Goal: Task Accomplishment & Management: Use online tool/utility

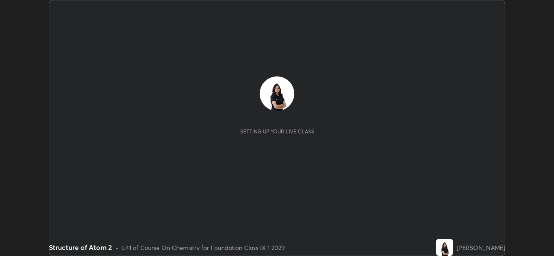
scroll to position [256, 553]
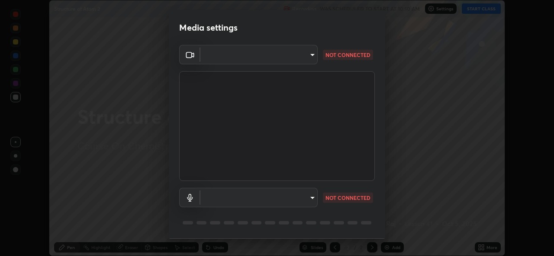
type input "a434b0bb675b4afe23526f72caf62f20b8336972c3250352fa126fe46eaa8015"
type input "communications"
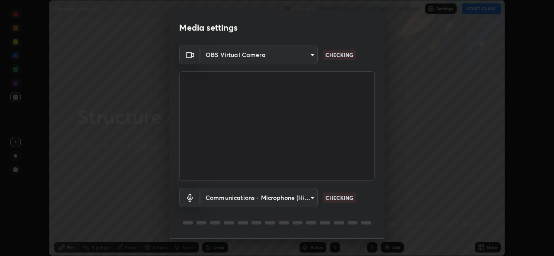
scroll to position [27, 0]
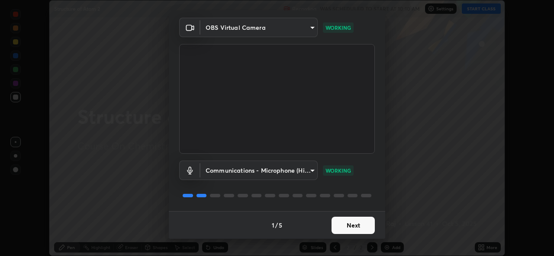
click at [355, 227] on button "Next" at bounding box center [352, 225] width 43 height 17
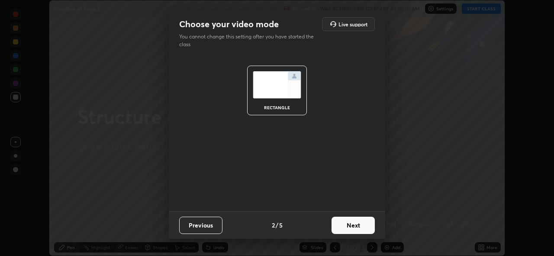
click at [359, 226] on button "Next" at bounding box center [352, 225] width 43 height 17
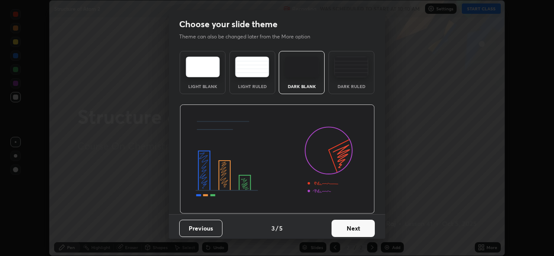
click at [358, 228] on button "Next" at bounding box center [352, 228] width 43 height 17
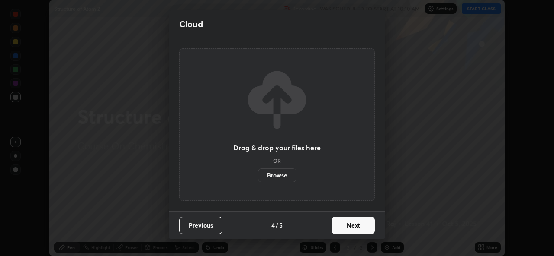
click at [364, 229] on button "Next" at bounding box center [352, 225] width 43 height 17
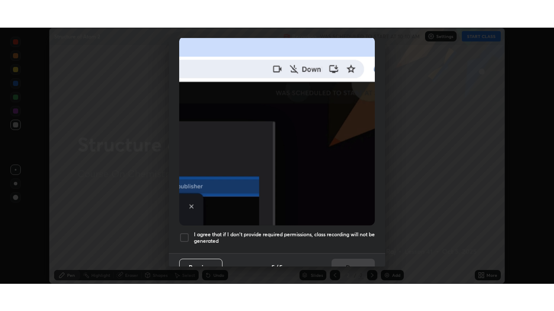
scroll to position [204, 0]
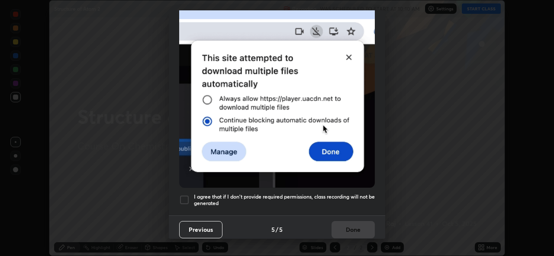
click at [185, 199] on div at bounding box center [184, 200] width 10 height 10
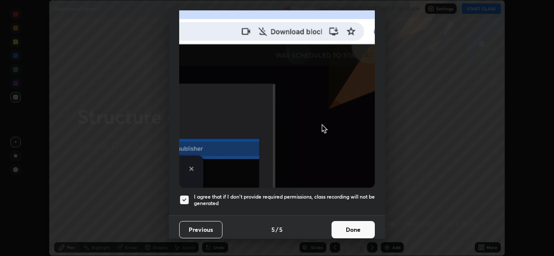
click at [352, 229] on button "Done" at bounding box center [352, 229] width 43 height 17
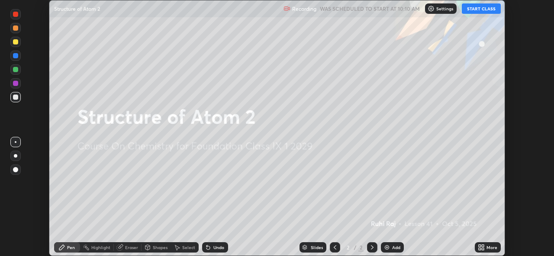
click at [478, 7] on button "START CLASS" at bounding box center [480, 8] width 39 height 10
click at [482, 246] on icon at bounding box center [482, 246] width 2 height 2
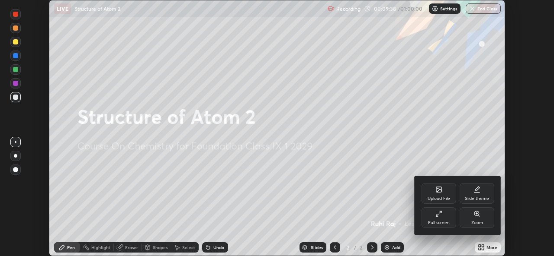
click at [439, 196] on div "Upload File" at bounding box center [438, 193] width 35 height 21
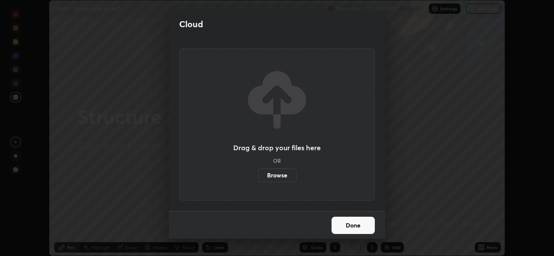
click at [288, 176] on label "Browse" at bounding box center [277, 176] width 38 height 14
click at [258, 176] on input "Browse" at bounding box center [258, 176] width 0 height 14
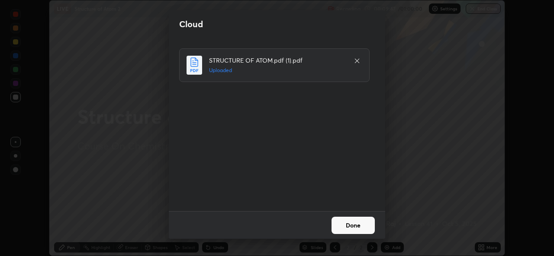
click at [356, 226] on button "Done" at bounding box center [352, 225] width 43 height 17
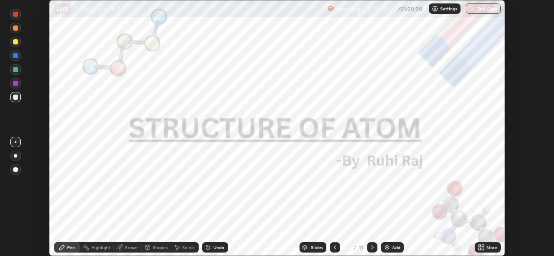
click at [483, 249] on icon at bounding box center [482, 249] width 2 height 2
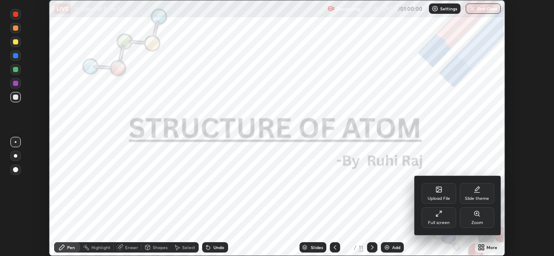
click at [441, 221] on div "Full screen" at bounding box center [439, 223] width 22 height 4
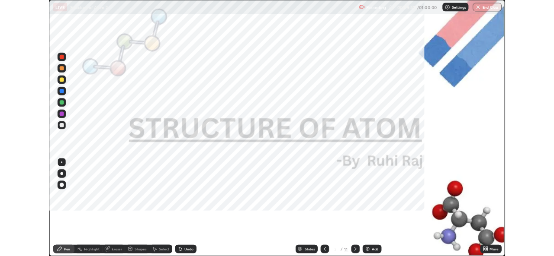
scroll to position [311, 554]
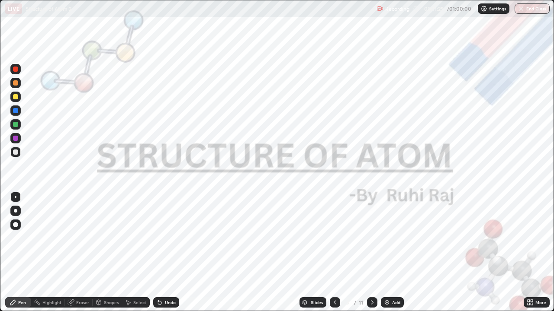
click at [371, 256] on icon at bounding box center [371, 302] width 7 height 7
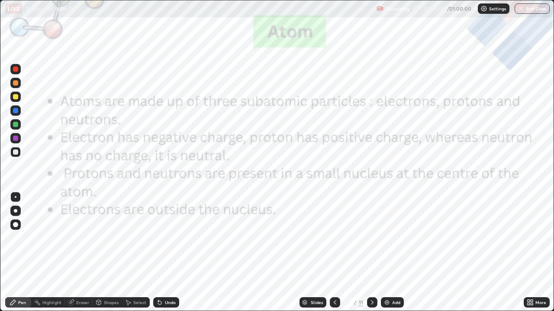
click at [371, 256] on icon at bounding box center [371, 302] width 7 height 7
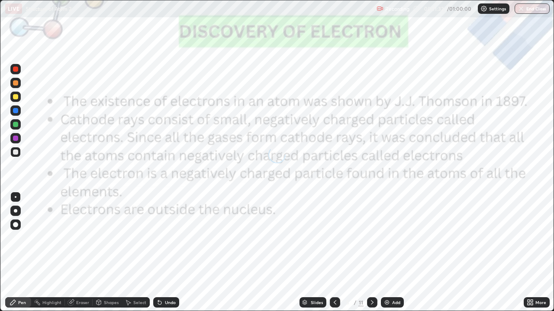
click at [367, 256] on div at bounding box center [372, 303] width 10 height 10
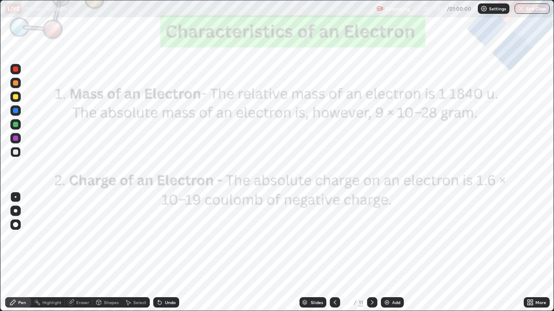
click at [369, 256] on icon at bounding box center [371, 302] width 7 height 7
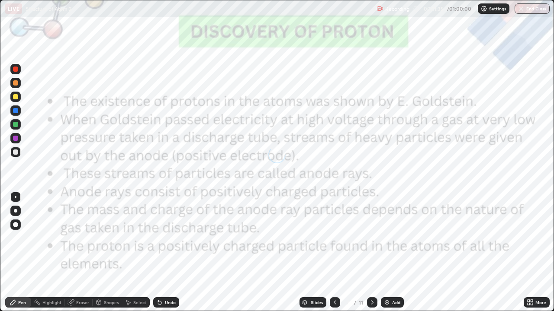
click at [368, 256] on div at bounding box center [372, 303] width 10 height 10
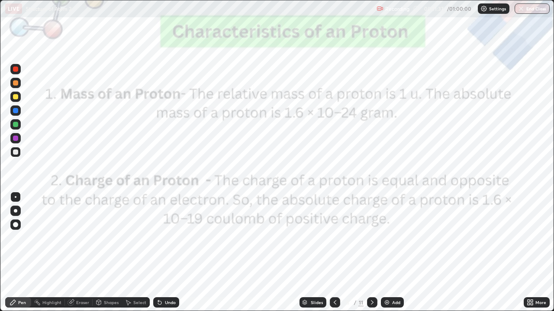
click at [368, 256] on div at bounding box center [372, 302] width 10 height 17
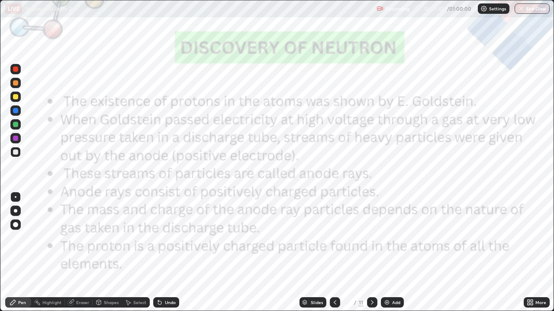
click at [370, 256] on icon at bounding box center [371, 302] width 7 height 7
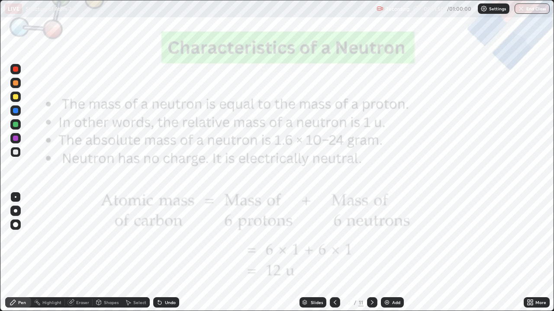
click at [367, 256] on div at bounding box center [372, 303] width 10 height 10
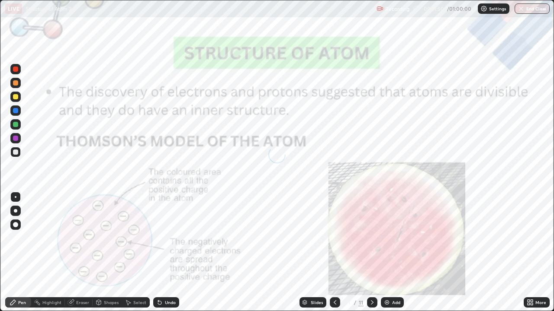
click at [371, 256] on icon at bounding box center [371, 302] width 7 height 7
click at [370, 256] on icon at bounding box center [371, 302] width 7 height 7
click at [369, 256] on icon at bounding box center [371, 302] width 7 height 7
click at [370, 256] on icon at bounding box center [371, 302] width 7 height 7
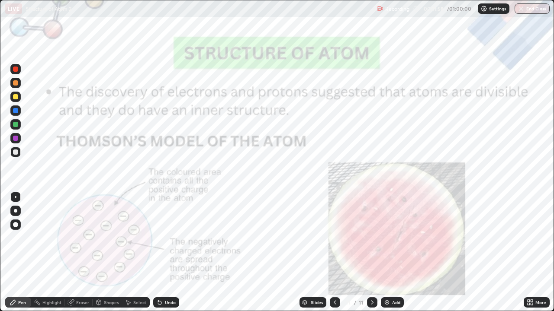
click at [371, 256] on icon at bounding box center [371, 302] width 7 height 7
click at [370, 256] on icon at bounding box center [371, 302] width 7 height 7
click at [371, 256] on icon at bounding box center [372, 303] width 3 height 4
click at [372, 256] on icon at bounding box center [371, 302] width 7 height 7
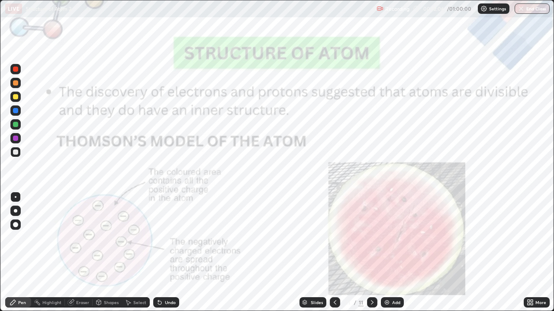
click at [333, 256] on icon at bounding box center [334, 303] width 3 height 4
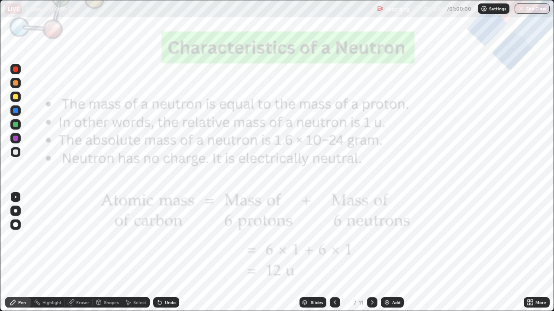
click at [369, 256] on icon at bounding box center [371, 302] width 7 height 7
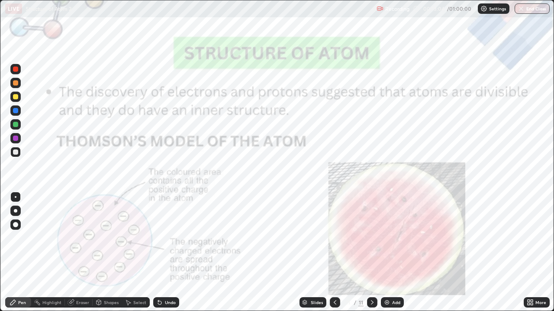
click at [538, 256] on div "More" at bounding box center [540, 303] width 11 height 4
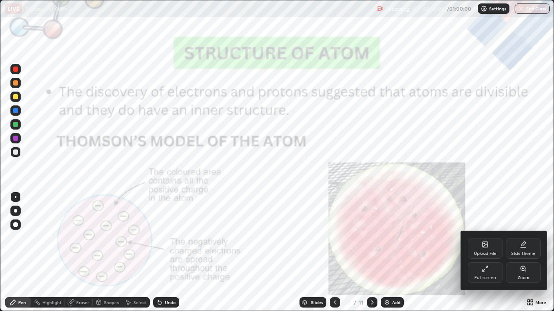
click at [483, 256] on icon at bounding box center [483, 270] width 2 height 2
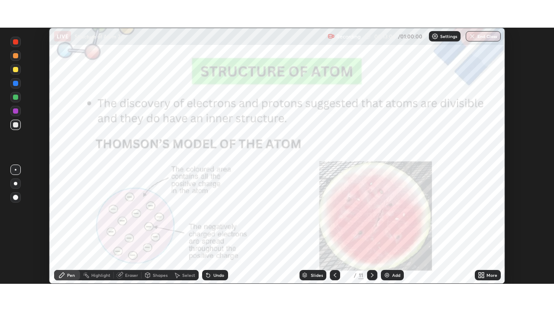
scroll to position [42993, 42696]
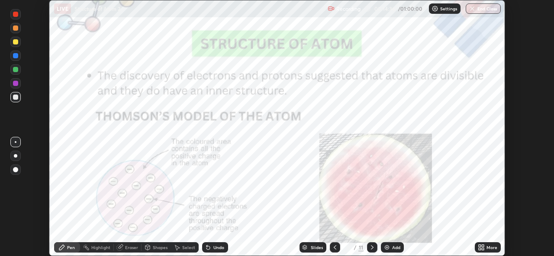
click at [479, 247] on icon at bounding box center [479, 246] width 2 height 2
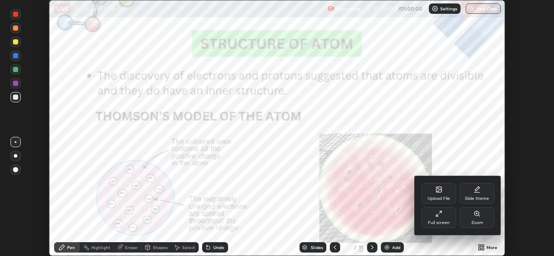
click at [439, 197] on div "Upload File" at bounding box center [438, 199] width 22 height 4
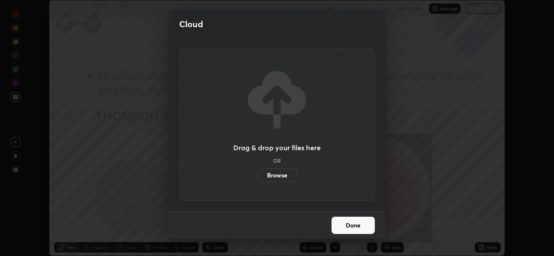
click at [276, 177] on label "Browse" at bounding box center [277, 176] width 38 height 14
click at [258, 177] on input "Browse" at bounding box center [258, 176] width 0 height 14
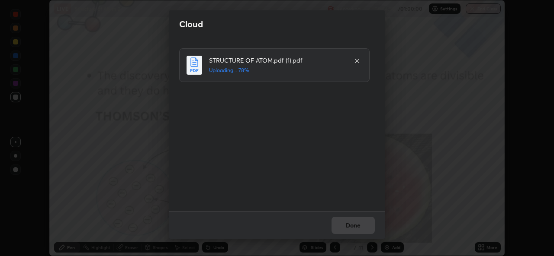
click at [517, 204] on div "Cloud STRUCTURE OF ATOM.pdf (1).pdf Uploading... 78% Done" at bounding box center [277, 128] width 554 height 256
click at [344, 224] on button "Done" at bounding box center [352, 225] width 43 height 17
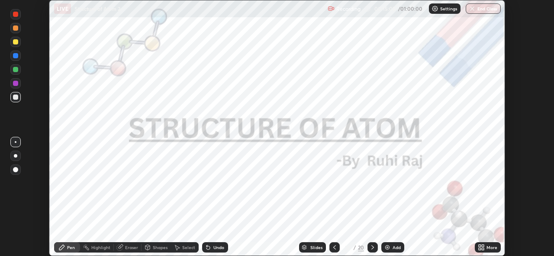
click at [371, 248] on icon at bounding box center [372, 247] width 7 height 7
click at [368, 247] on div at bounding box center [372, 248] width 10 height 10
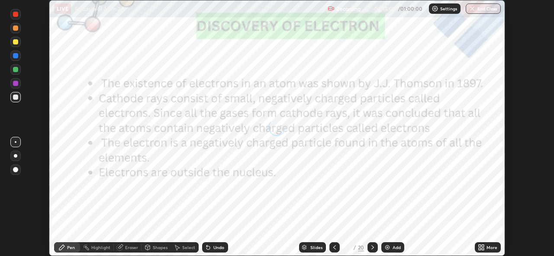
click at [369, 247] on icon at bounding box center [372, 247] width 7 height 7
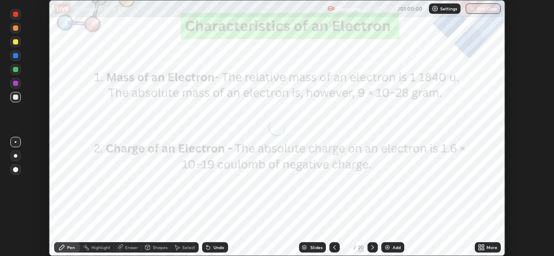
click at [369, 247] on icon at bounding box center [372, 247] width 7 height 7
click at [371, 248] on icon at bounding box center [372, 247] width 7 height 7
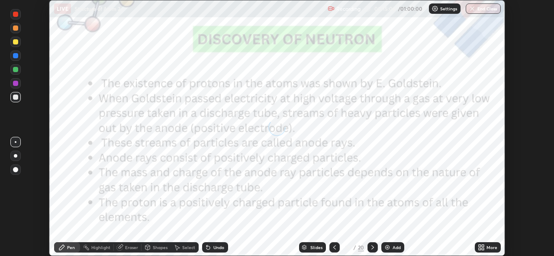
click at [371, 248] on icon at bounding box center [372, 247] width 7 height 7
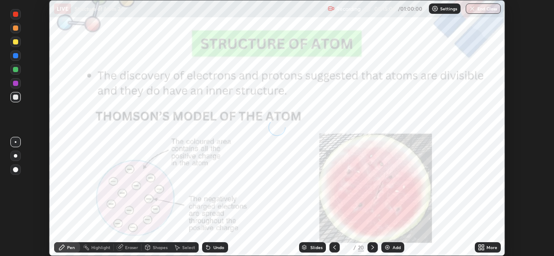
click at [371, 248] on icon at bounding box center [372, 247] width 7 height 7
click at [333, 248] on icon at bounding box center [334, 248] width 3 height 4
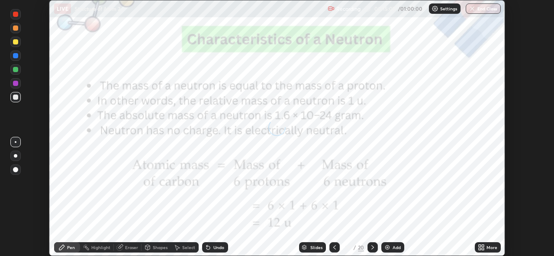
click at [333, 248] on icon at bounding box center [334, 247] width 7 height 7
click at [334, 248] on icon at bounding box center [334, 247] width 7 height 7
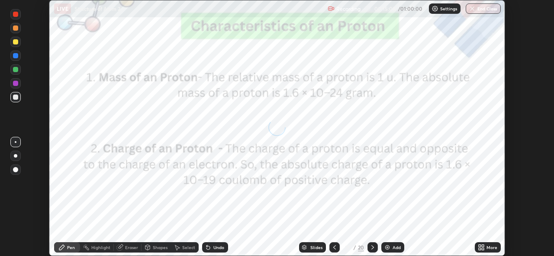
click at [334, 249] on icon at bounding box center [334, 248] width 3 height 4
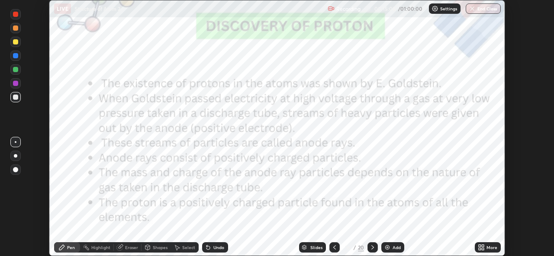
click at [333, 249] on icon at bounding box center [334, 247] width 7 height 7
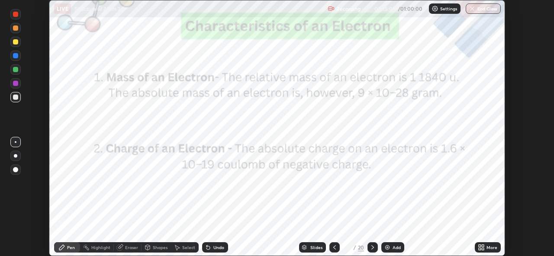
click at [334, 249] on icon at bounding box center [334, 247] width 7 height 7
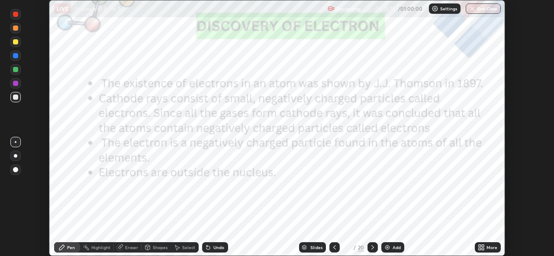
click at [367, 249] on div at bounding box center [372, 248] width 10 height 10
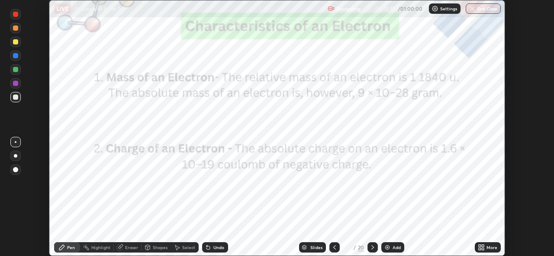
click at [369, 247] on icon at bounding box center [372, 247] width 7 height 7
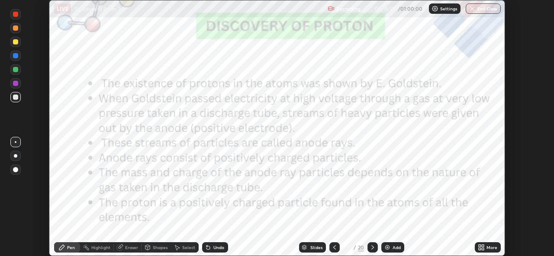
click at [371, 245] on icon at bounding box center [372, 247] width 7 height 7
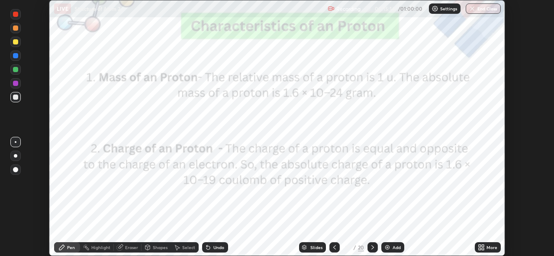
click at [367, 247] on div at bounding box center [372, 248] width 10 height 10
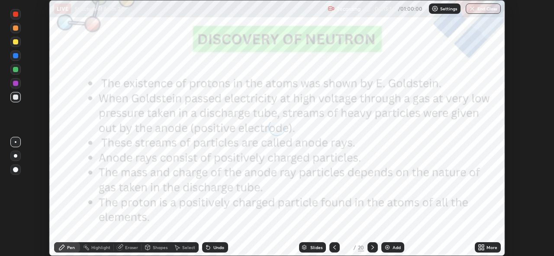
click at [367, 247] on div at bounding box center [372, 248] width 10 height 10
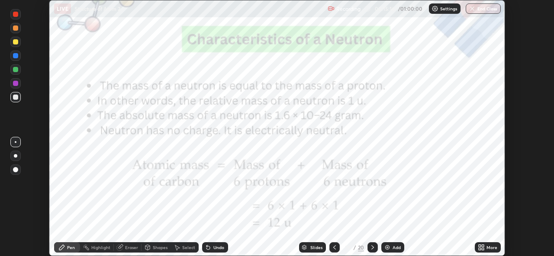
click at [371, 248] on icon at bounding box center [372, 247] width 7 height 7
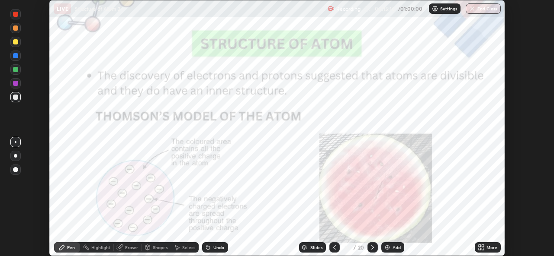
click at [371, 248] on icon at bounding box center [372, 247] width 7 height 7
click at [370, 246] on icon at bounding box center [372, 247] width 7 height 7
click at [371, 248] on icon at bounding box center [372, 247] width 7 height 7
click at [480, 247] on icon at bounding box center [479, 246] width 2 height 2
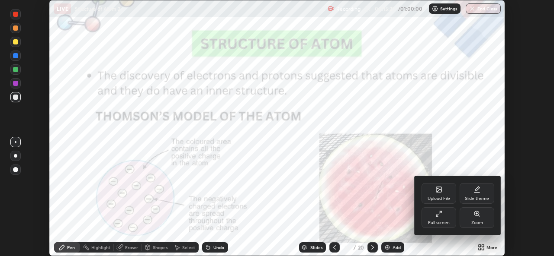
click at [442, 218] on div "Full screen" at bounding box center [438, 218] width 35 height 21
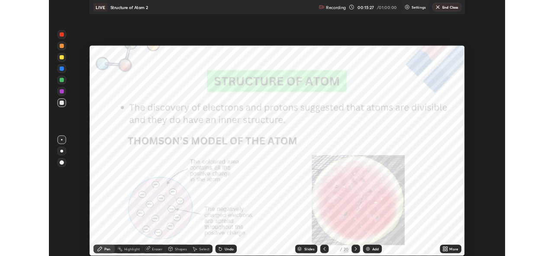
scroll to position [311, 554]
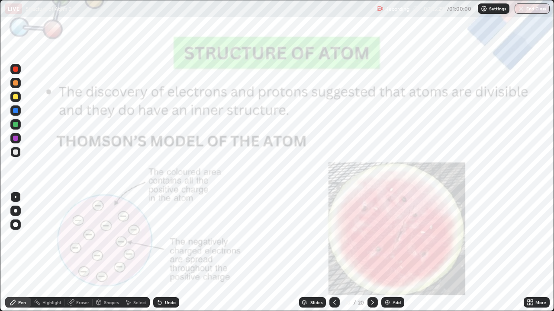
click at [333, 256] on icon at bounding box center [334, 302] width 7 height 7
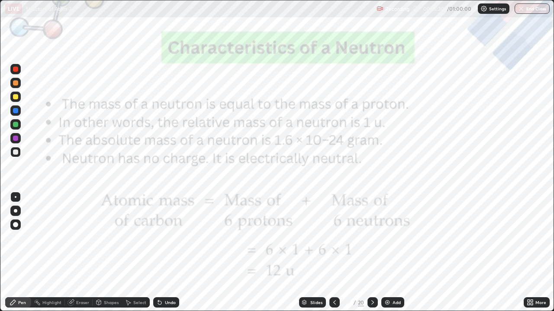
click at [334, 256] on icon at bounding box center [334, 302] width 7 height 7
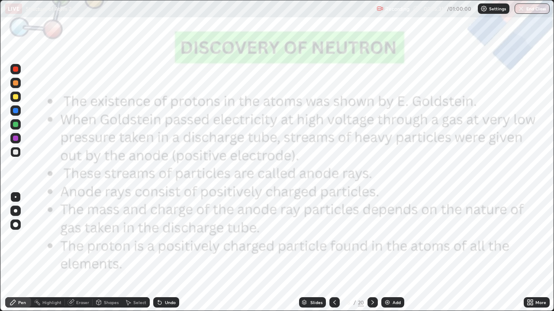
click at [333, 256] on icon at bounding box center [334, 302] width 7 height 7
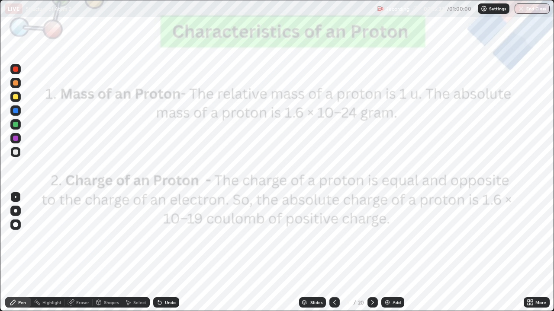
click at [331, 256] on icon at bounding box center [334, 302] width 7 height 7
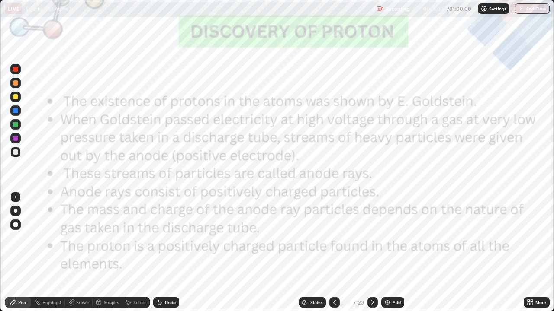
click at [332, 256] on icon at bounding box center [334, 302] width 7 height 7
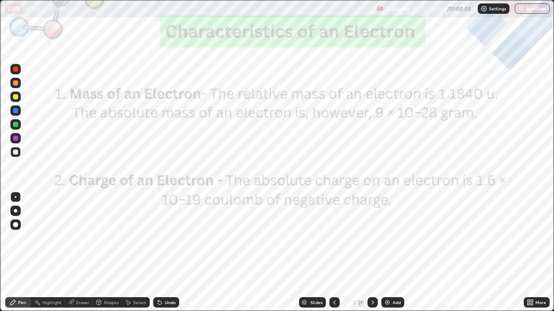
click at [332, 256] on icon at bounding box center [334, 302] width 7 height 7
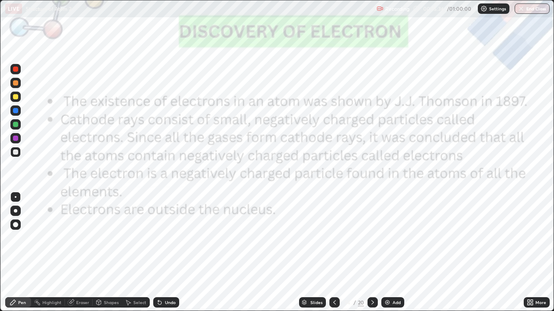
click at [334, 256] on icon at bounding box center [334, 302] width 7 height 7
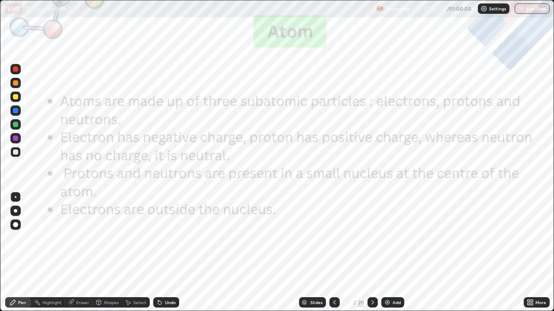
click at [334, 256] on icon at bounding box center [334, 303] width 3 height 4
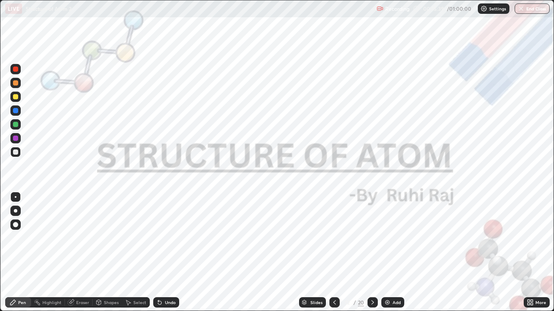
click at [333, 256] on icon at bounding box center [334, 302] width 7 height 7
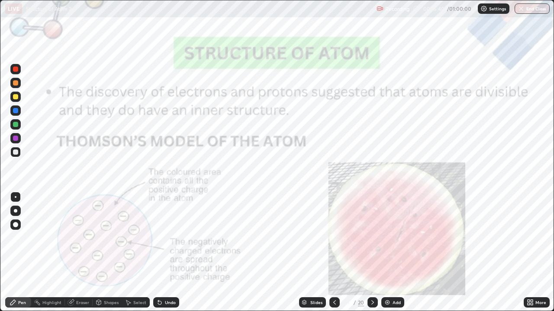
click at [333, 256] on icon at bounding box center [334, 302] width 7 height 7
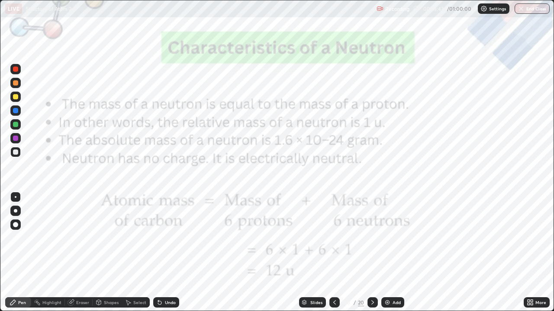
click at [370, 256] on icon at bounding box center [372, 302] width 7 height 7
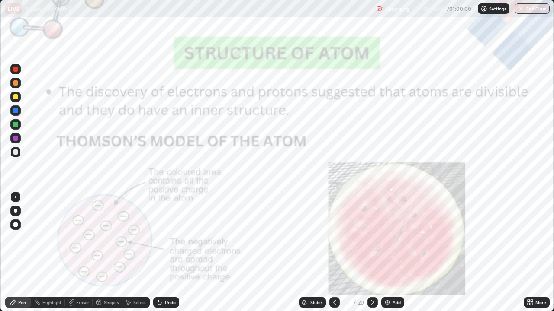
click at [372, 256] on icon at bounding box center [372, 302] width 7 height 7
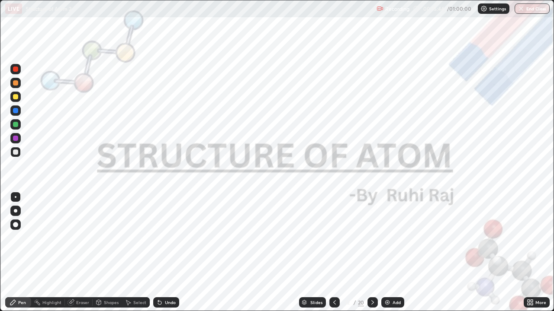
click at [371, 256] on icon at bounding box center [372, 302] width 7 height 7
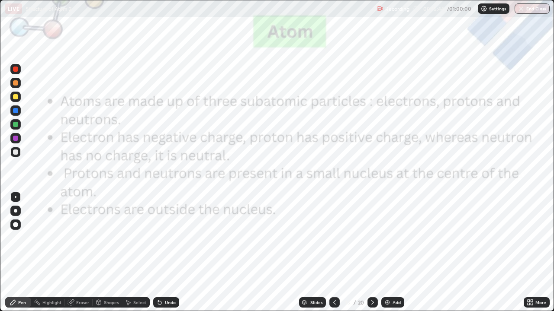
click at [371, 256] on icon at bounding box center [372, 302] width 7 height 7
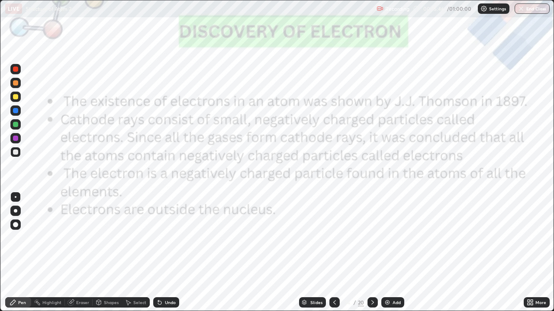
click at [531, 256] on icon at bounding box center [531, 304] width 2 height 2
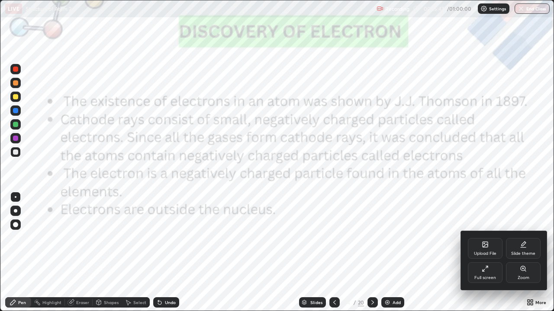
click at [483, 256] on icon at bounding box center [484, 269] width 7 height 7
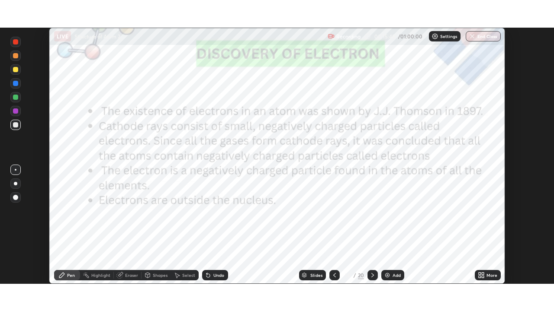
scroll to position [42993, 42696]
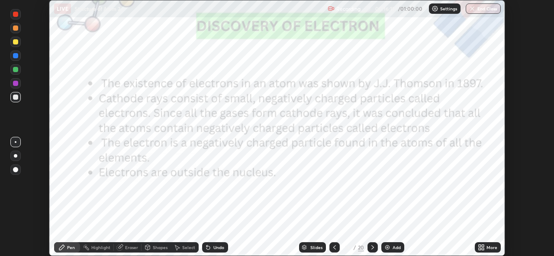
click at [480, 245] on icon at bounding box center [479, 246] width 2 height 2
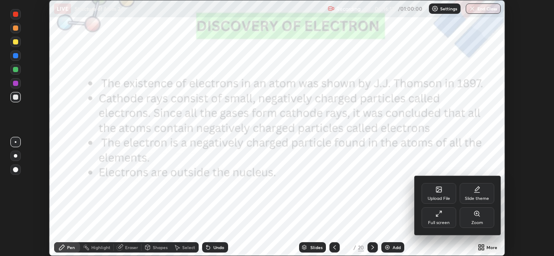
click at [436, 220] on div "Full screen" at bounding box center [438, 218] width 35 height 21
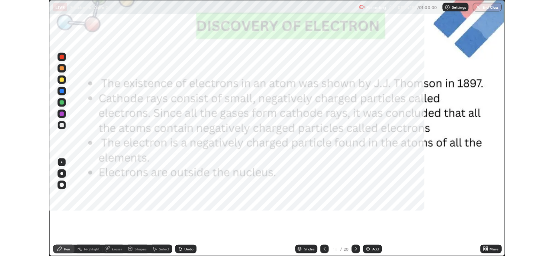
scroll to position [311, 554]
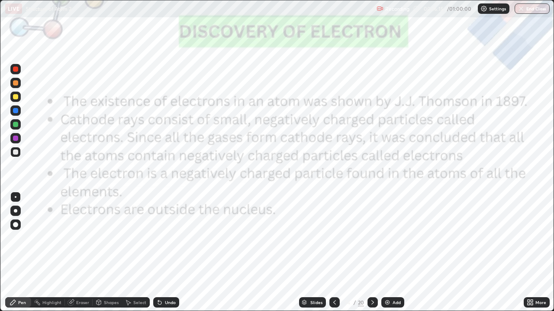
click at [529, 256] on icon at bounding box center [528, 304] width 2 height 2
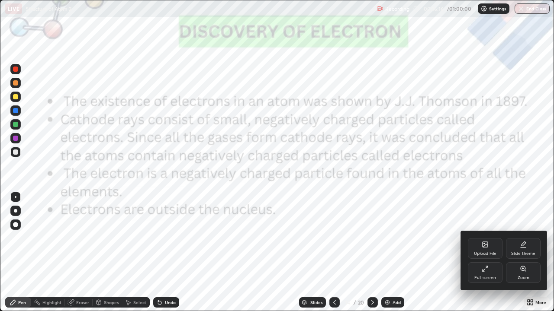
click at [486, 247] on icon at bounding box center [484, 244] width 5 height 5
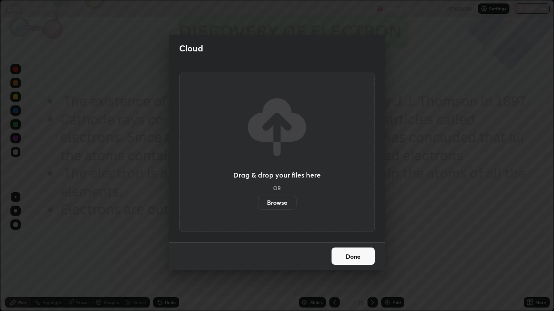
click at [282, 203] on label "Browse" at bounding box center [277, 203] width 38 height 14
click at [258, 203] on input "Browse" at bounding box center [258, 203] width 0 height 14
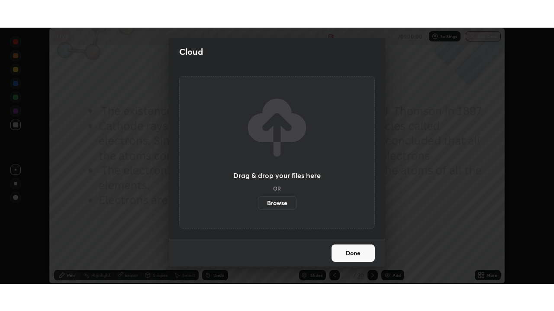
scroll to position [42993, 42696]
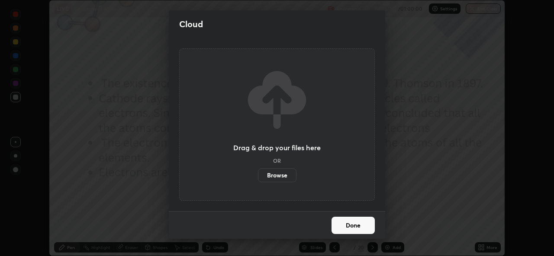
click at [279, 177] on label "Browse" at bounding box center [277, 176] width 38 height 14
click at [258, 177] on input "Browse" at bounding box center [258, 176] width 0 height 14
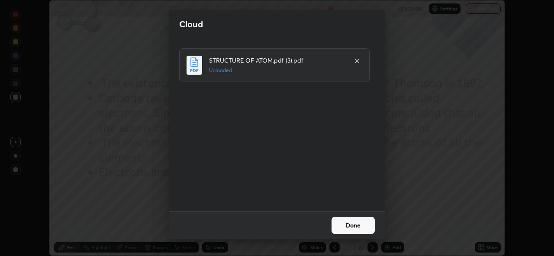
click at [356, 225] on button "Done" at bounding box center [352, 225] width 43 height 17
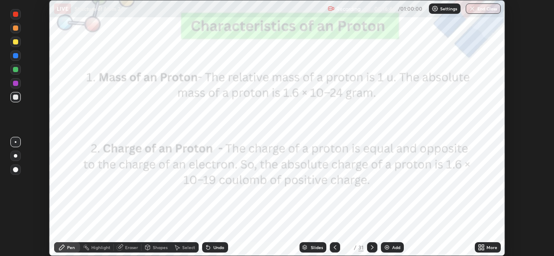
click at [370, 248] on icon at bounding box center [371, 247] width 7 height 7
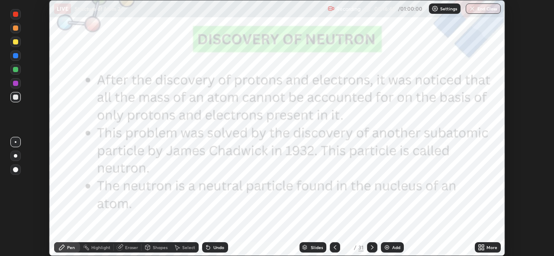
click at [372, 247] on icon at bounding box center [372, 248] width 3 height 4
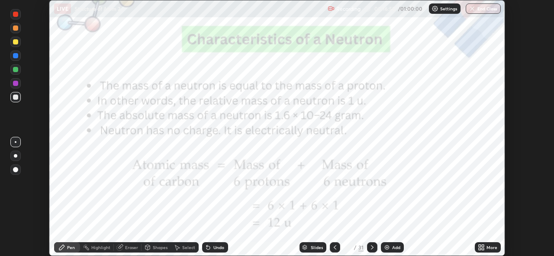
click at [371, 248] on icon at bounding box center [371, 247] width 7 height 7
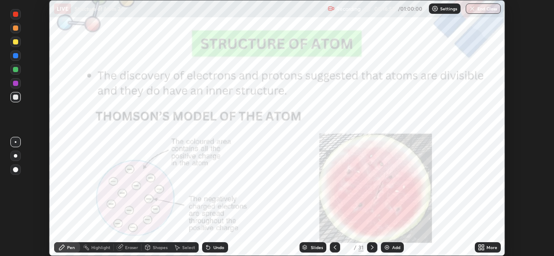
click at [371, 247] on icon at bounding box center [371, 247] width 7 height 7
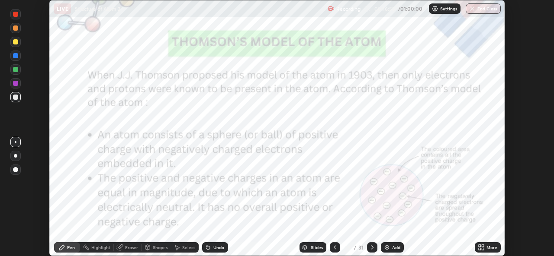
click at [370, 249] on icon at bounding box center [371, 247] width 7 height 7
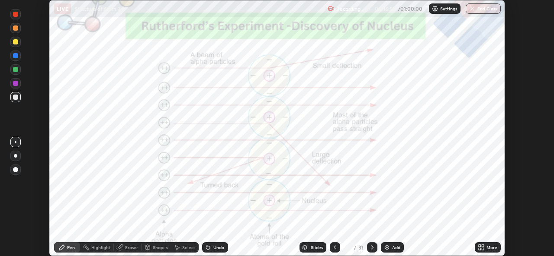
click at [370, 247] on icon at bounding box center [371, 247] width 7 height 7
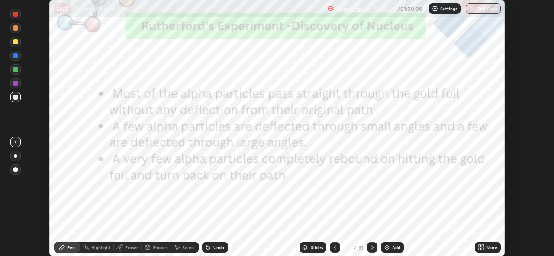
click at [371, 247] on icon at bounding box center [371, 247] width 7 height 7
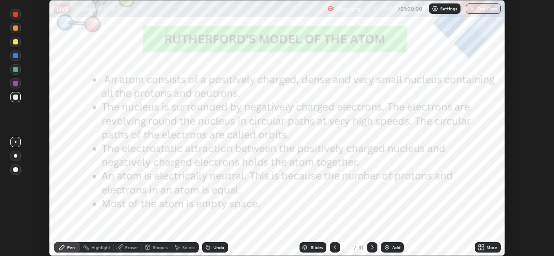
click at [371, 245] on icon at bounding box center [371, 247] width 7 height 7
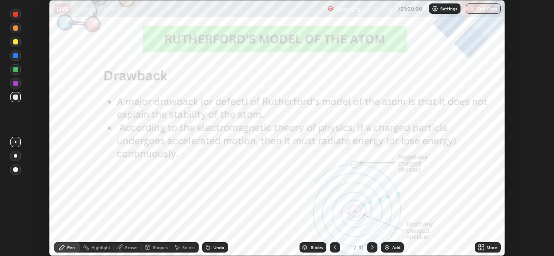
click at [371, 248] on icon at bounding box center [371, 247] width 7 height 7
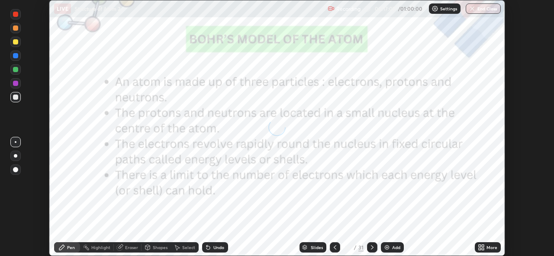
click at [482, 246] on icon at bounding box center [482, 246] width 2 height 2
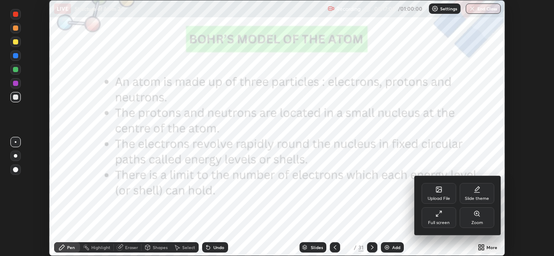
click at [437, 215] on icon at bounding box center [437, 216] width 2 height 2
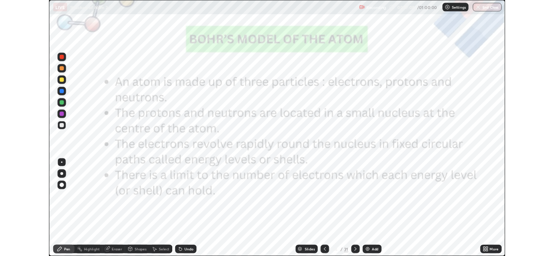
scroll to position [311, 554]
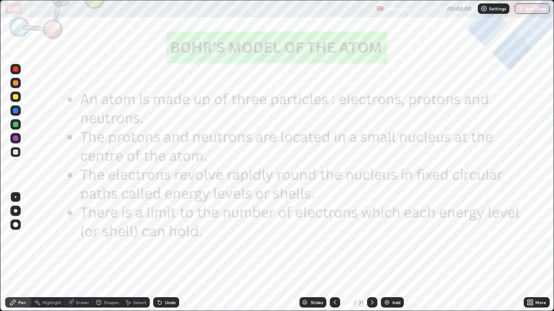
click at [333, 256] on icon at bounding box center [334, 303] width 3 height 4
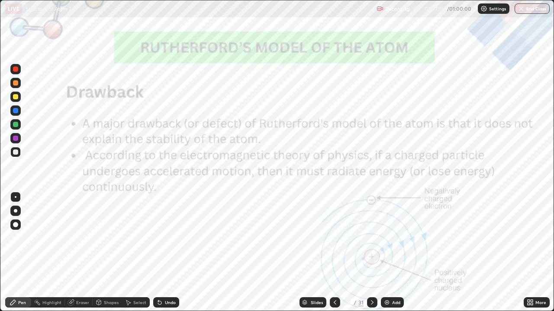
click at [392, 256] on div "Add" at bounding box center [396, 303] width 8 height 4
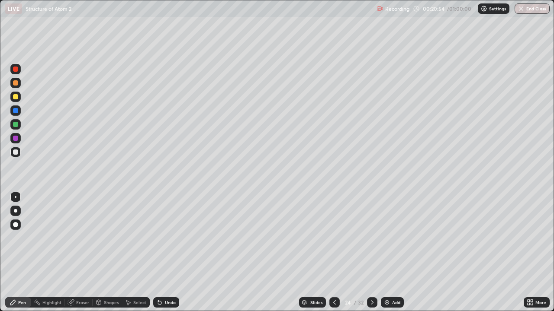
click at [370, 256] on icon at bounding box center [371, 302] width 7 height 7
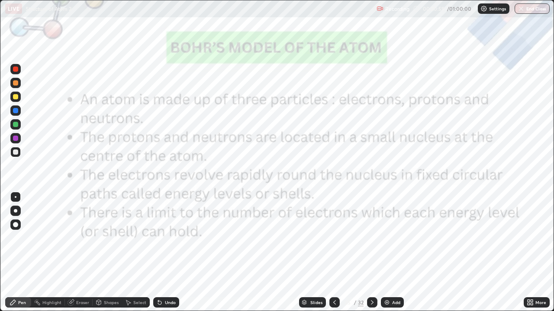
click at [17, 71] on div at bounding box center [15, 69] width 5 height 5
click at [389, 256] on div "Add" at bounding box center [392, 303] width 23 height 10
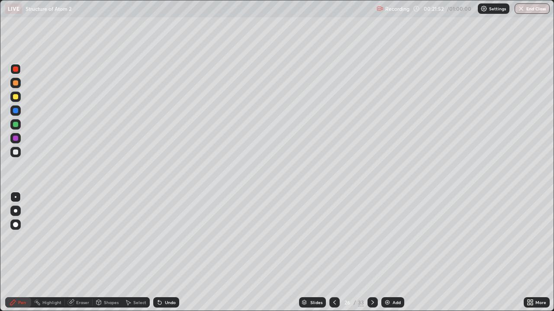
click at [17, 151] on div at bounding box center [15, 152] width 5 height 5
click at [16, 111] on div at bounding box center [15, 110] width 5 height 5
click at [334, 256] on icon at bounding box center [334, 302] width 7 height 7
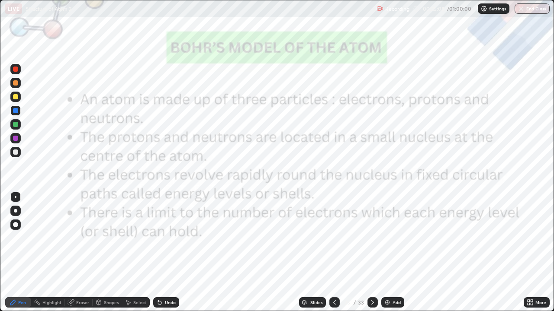
click at [333, 256] on icon at bounding box center [334, 302] width 7 height 7
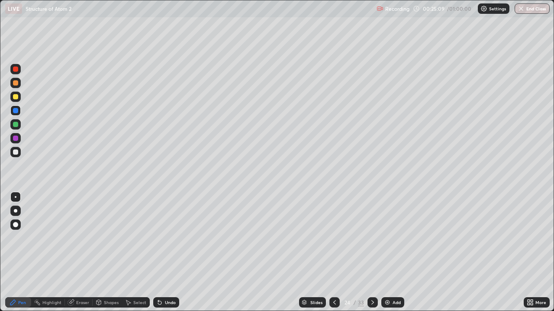
click at [333, 256] on icon at bounding box center [334, 302] width 7 height 7
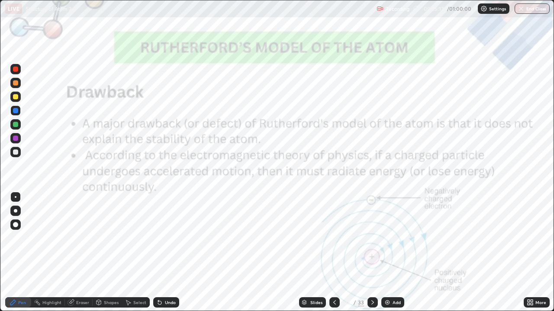
click at [371, 256] on icon at bounding box center [372, 302] width 7 height 7
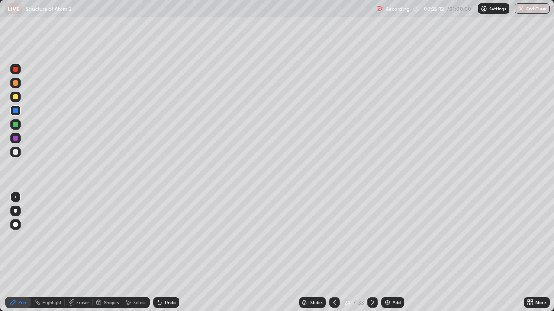
click at [371, 256] on icon at bounding box center [372, 302] width 7 height 7
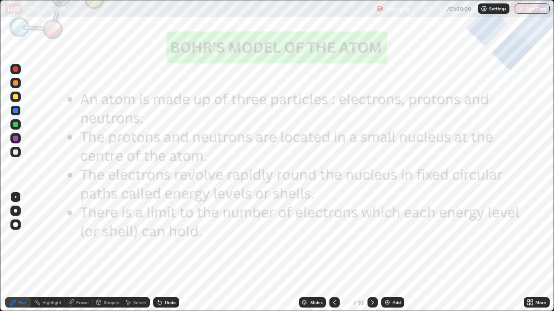
click at [371, 256] on icon at bounding box center [372, 302] width 7 height 7
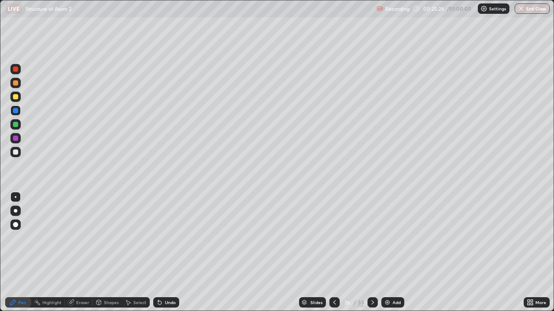
click at [333, 256] on icon at bounding box center [334, 303] width 3 height 4
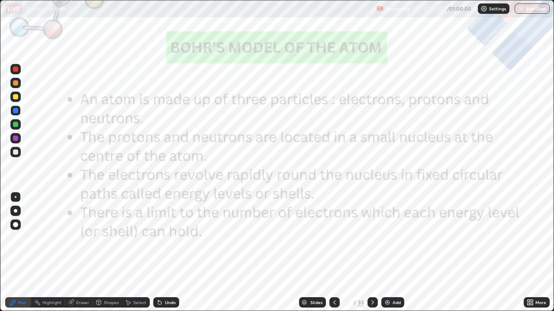
click at [368, 256] on div at bounding box center [372, 303] width 10 height 10
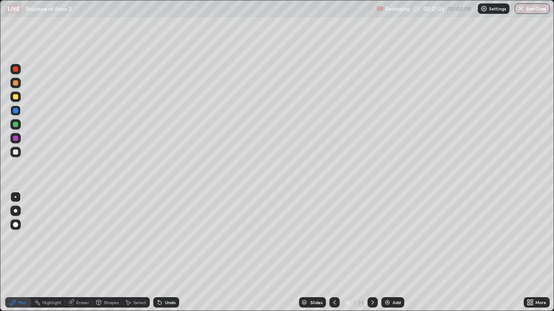
click at [369, 256] on icon at bounding box center [372, 302] width 7 height 7
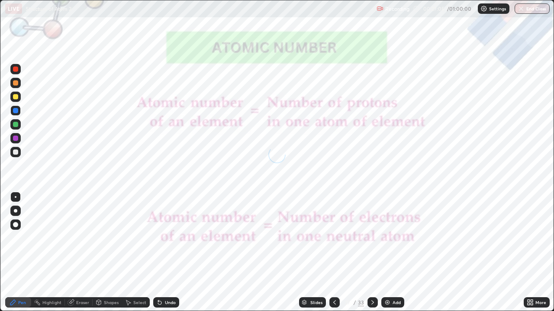
click at [334, 256] on icon at bounding box center [334, 302] width 7 height 7
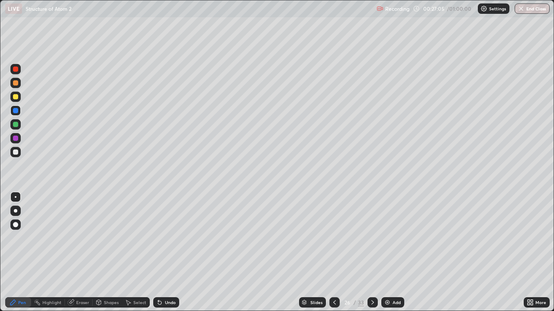
click at [334, 256] on icon at bounding box center [334, 302] width 7 height 7
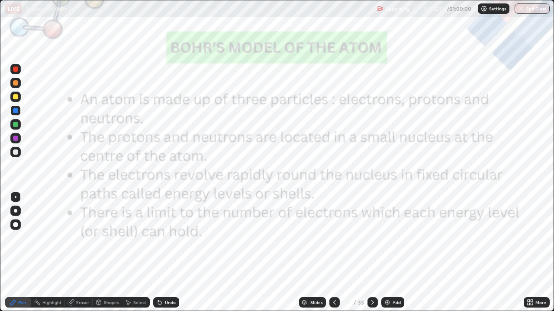
click at [371, 256] on icon at bounding box center [372, 302] width 7 height 7
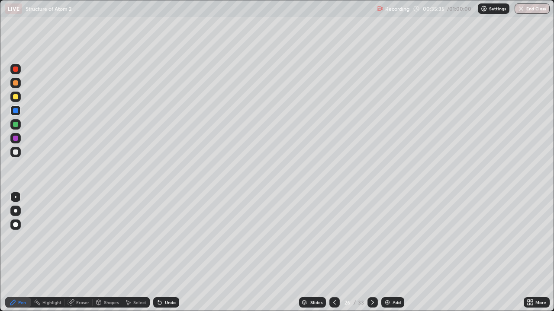
click at [372, 256] on icon at bounding box center [372, 302] width 7 height 7
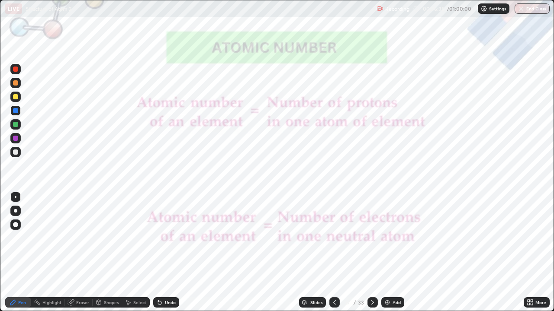
click at [15, 72] on div at bounding box center [15, 69] width 10 height 10
click at [370, 256] on icon at bounding box center [372, 302] width 7 height 7
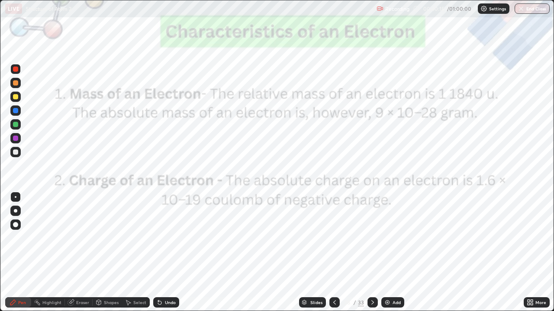
click at [333, 256] on icon at bounding box center [334, 302] width 7 height 7
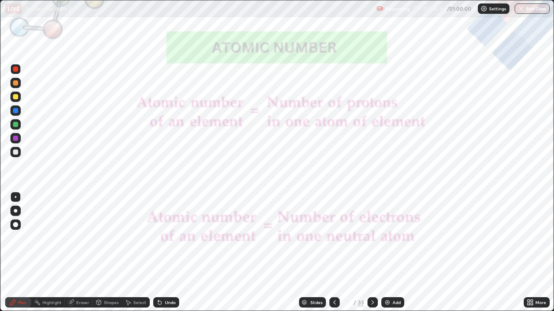
click at [392, 256] on div "Add" at bounding box center [396, 303] width 8 height 4
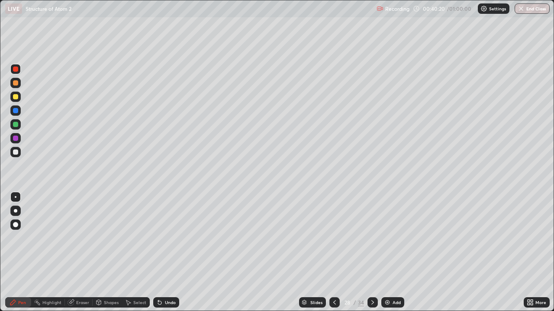
click at [17, 154] on div at bounding box center [15, 152] width 5 height 5
click at [393, 256] on div "Add" at bounding box center [396, 303] width 8 height 4
click at [334, 256] on icon at bounding box center [334, 302] width 7 height 7
click at [390, 256] on div "Add" at bounding box center [392, 303] width 23 height 10
click at [80, 256] on div "Eraser" at bounding box center [82, 303] width 13 height 4
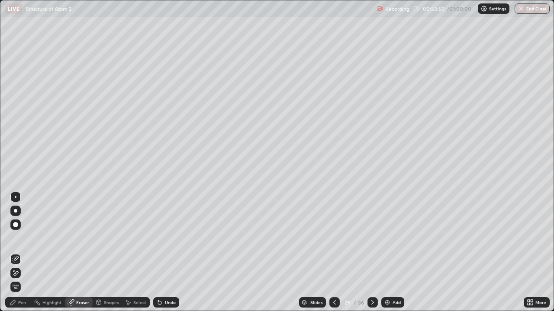
click at [22, 256] on div "Pen" at bounding box center [22, 303] width 8 height 4
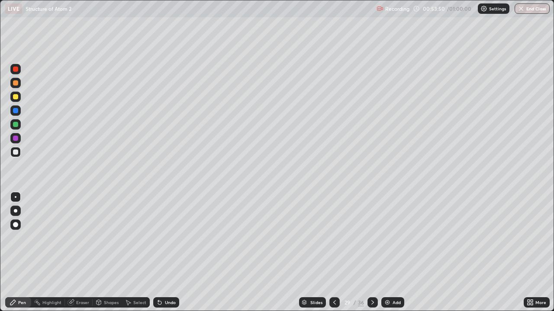
click at [22, 256] on div "Pen" at bounding box center [22, 303] width 8 height 4
click at [394, 256] on div "Add" at bounding box center [396, 303] width 8 height 4
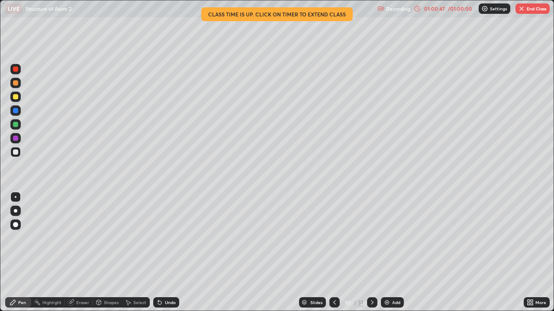
click at [529, 10] on button "End Class" at bounding box center [532, 8] width 34 height 10
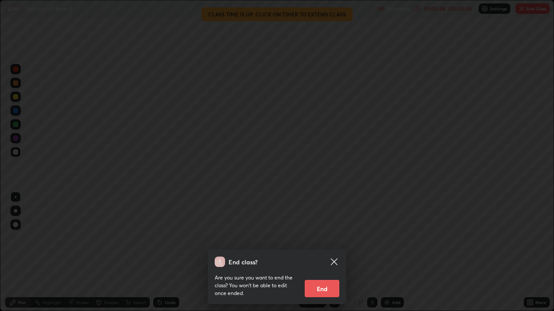
click at [324, 256] on button "End" at bounding box center [321, 288] width 35 height 17
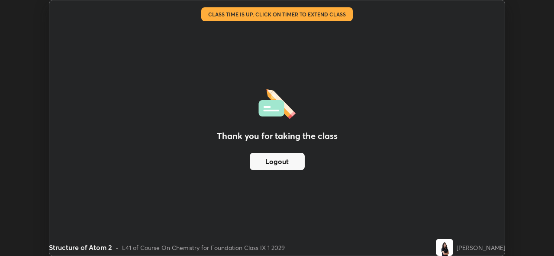
scroll to position [42993, 42696]
